Goal: Book appointment/travel/reservation

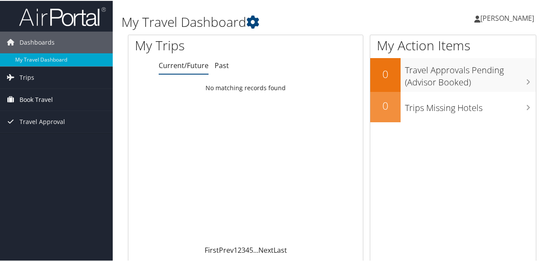
click at [69, 94] on link "Book Travel" at bounding box center [56, 99] width 113 height 22
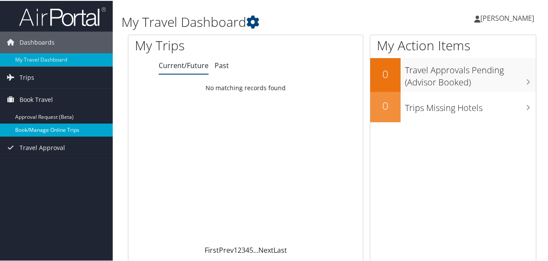
click at [43, 130] on link "Book/Manage Online Trips" at bounding box center [56, 129] width 113 height 13
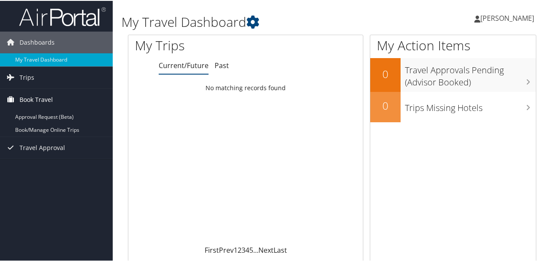
click at [36, 95] on span "Book Travel" at bounding box center [36, 99] width 33 height 22
click at [35, 95] on span "Book Travel" at bounding box center [36, 99] width 33 height 22
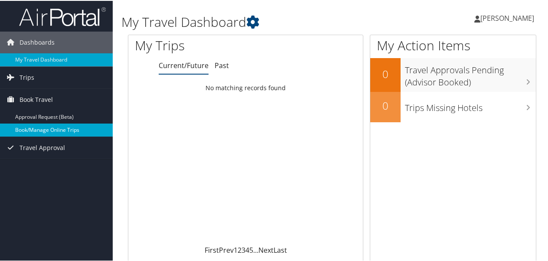
click at [34, 128] on link "Book/Manage Online Trips" at bounding box center [56, 129] width 113 height 13
